Goal: Task Accomplishment & Management: Use online tool/utility

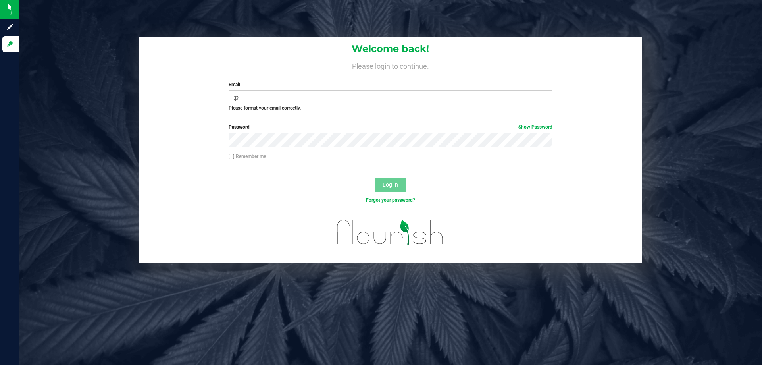
type input ";"
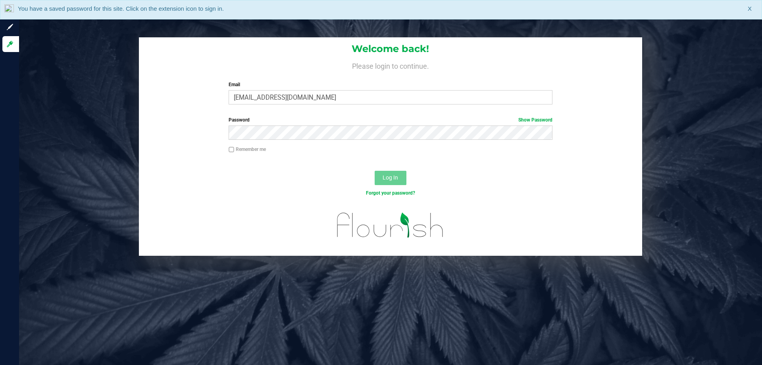
type input "[EMAIL_ADDRESS][DOMAIN_NAME]"
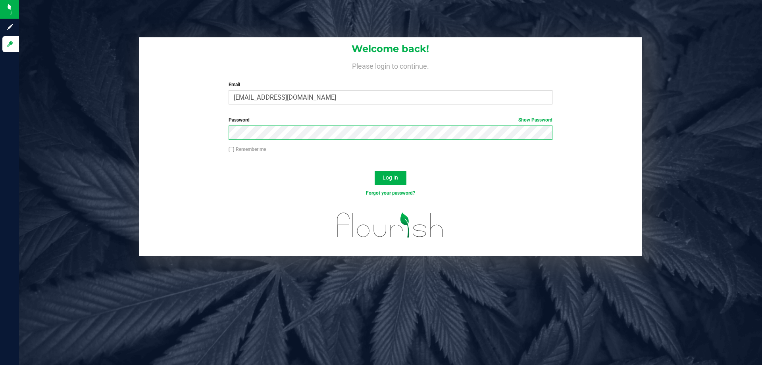
click at [375, 171] on button "Log In" at bounding box center [391, 178] width 32 height 14
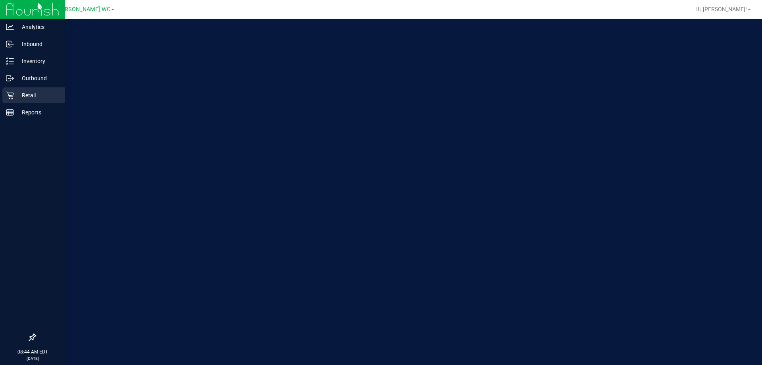
click at [38, 96] on p "Retail" at bounding box center [38, 95] width 48 height 10
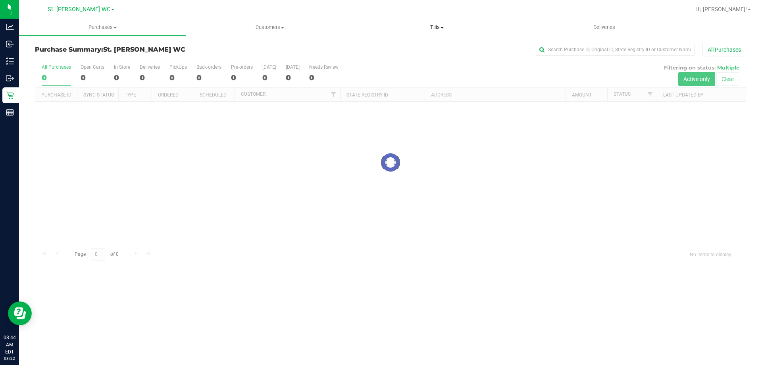
click at [428, 25] on span "Tills" at bounding box center [436, 27] width 166 height 7
click at [424, 44] on li "Manage tills" at bounding box center [436, 48] width 167 height 10
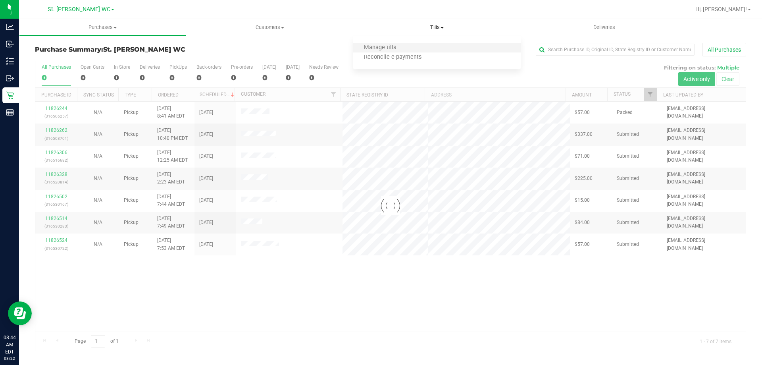
click at [423, 45] on li "Manage tills" at bounding box center [436, 48] width 167 height 10
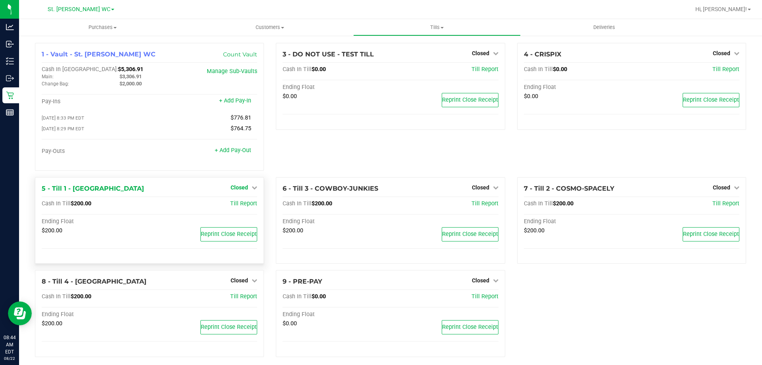
click at [239, 189] on span "Closed" at bounding box center [238, 187] width 17 height 6
click at [240, 202] on link "Open Till" at bounding box center [239, 203] width 21 height 6
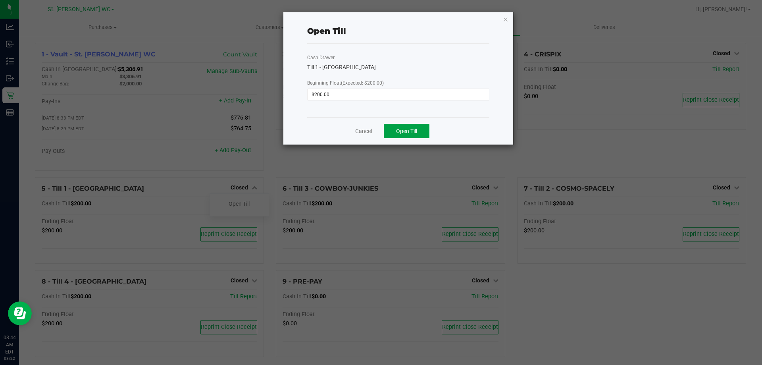
click at [402, 128] on span "Open Till" at bounding box center [406, 131] width 21 height 6
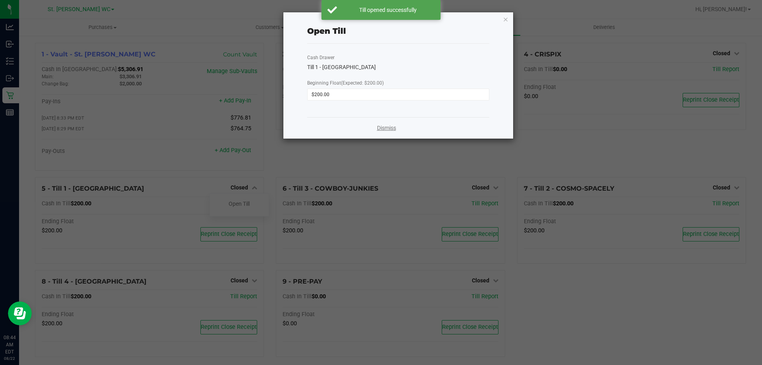
click at [378, 129] on link "Dismiss" at bounding box center [386, 128] width 19 height 8
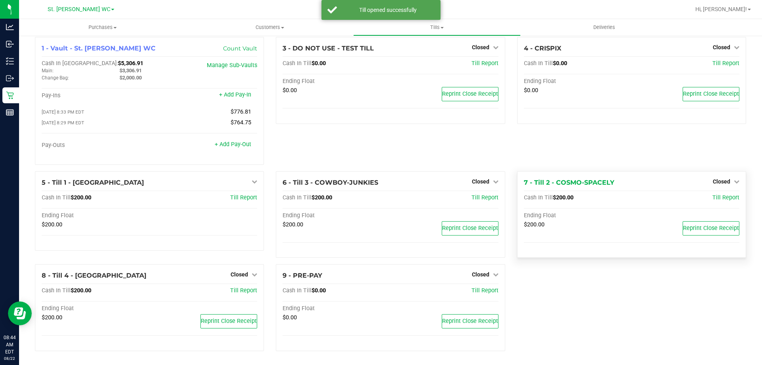
scroll to position [8, 0]
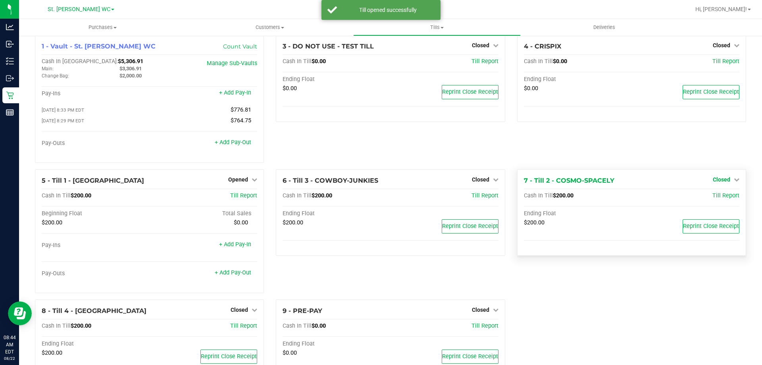
click at [734, 181] on icon at bounding box center [737, 180] width 6 height 6
click at [725, 199] on link "Open Till" at bounding box center [721, 195] width 21 height 6
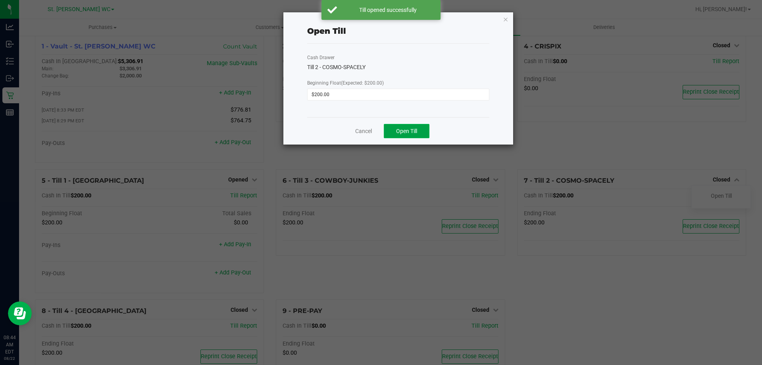
click at [402, 128] on span "Open Till" at bounding box center [406, 131] width 21 height 6
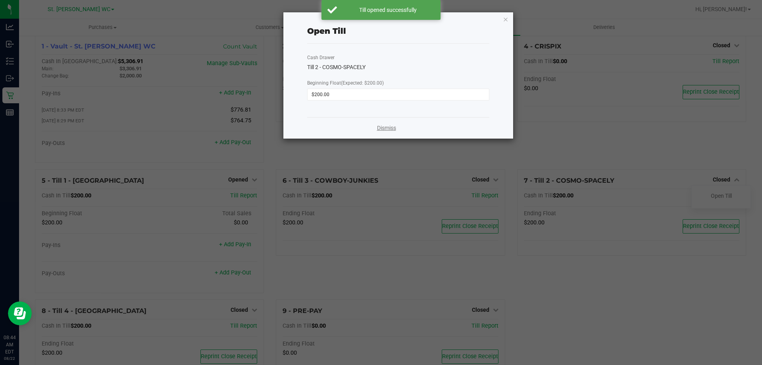
click at [387, 128] on link "Dismiss" at bounding box center [386, 128] width 19 height 8
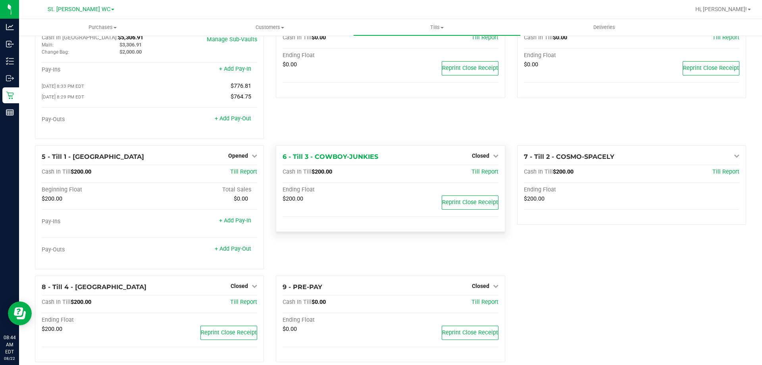
scroll to position [45, 0]
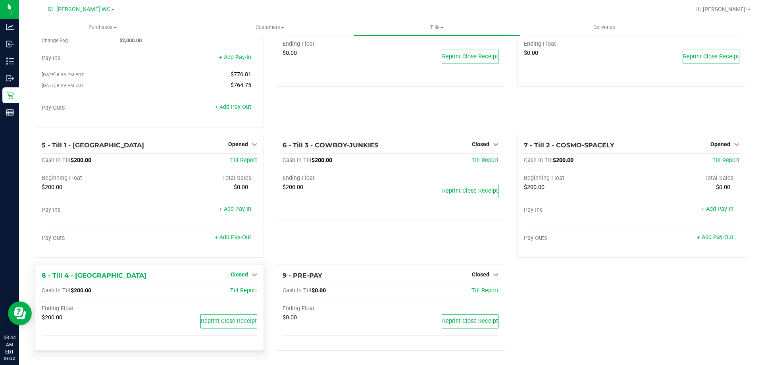
click at [242, 275] on span "Closed" at bounding box center [238, 274] width 17 height 6
click at [242, 286] on div "Open Till" at bounding box center [239, 291] width 59 height 10
click at [241, 290] on link "Open Till" at bounding box center [239, 290] width 21 height 6
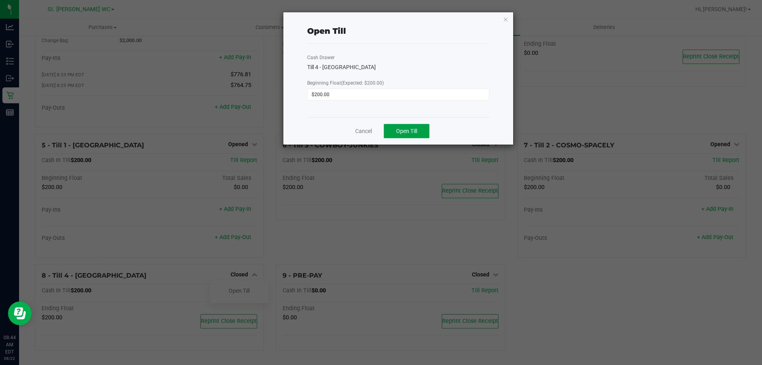
click at [398, 125] on button "Open Till" at bounding box center [407, 131] width 46 height 14
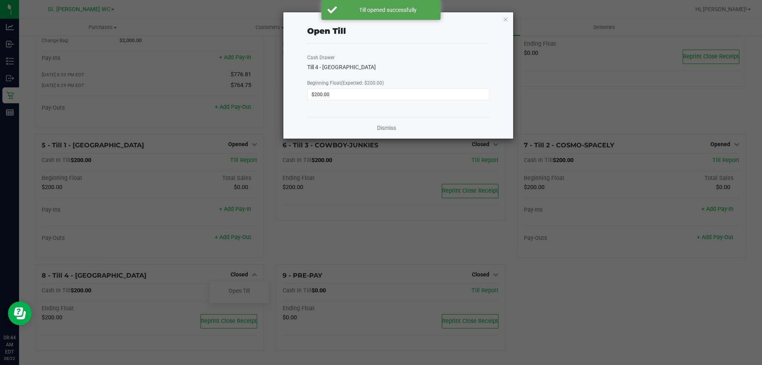
click at [374, 126] on div "Dismiss" at bounding box center [398, 127] width 182 height 21
click at [384, 126] on link "Dismiss" at bounding box center [386, 128] width 19 height 8
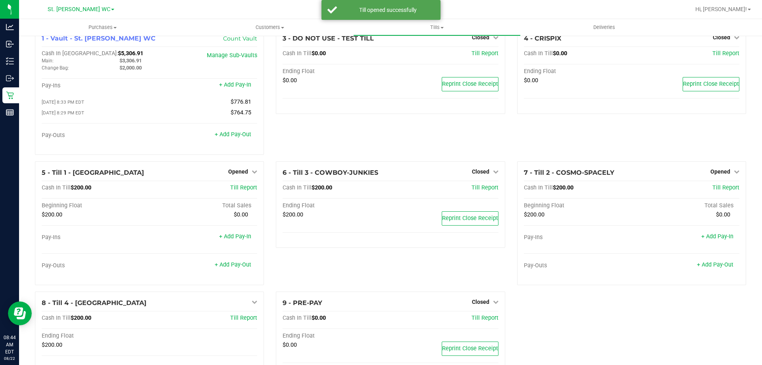
scroll to position [0, 0]
